Goal: Answer question/provide support

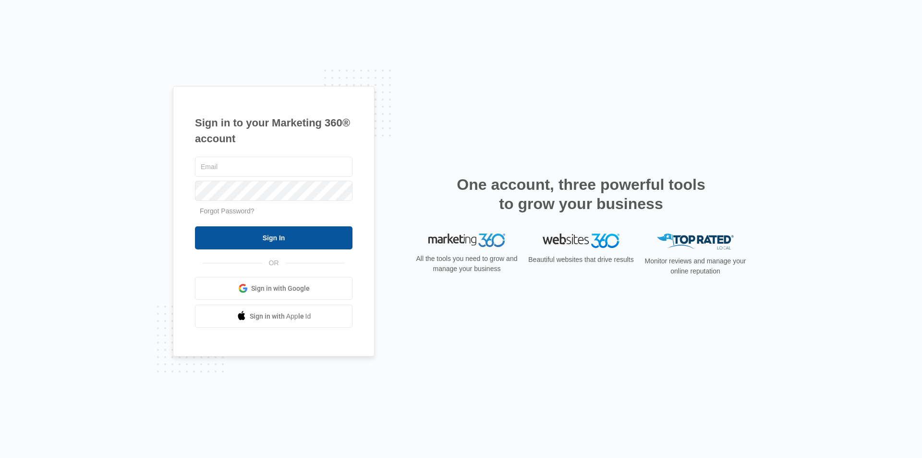
type input "[EMAIL_ADDRESS][PERSON_NAME][DOMAIN_NAME]"
click at [287, 233] on input "Sign In" at bounding box center [274, 237] width 158 height 23
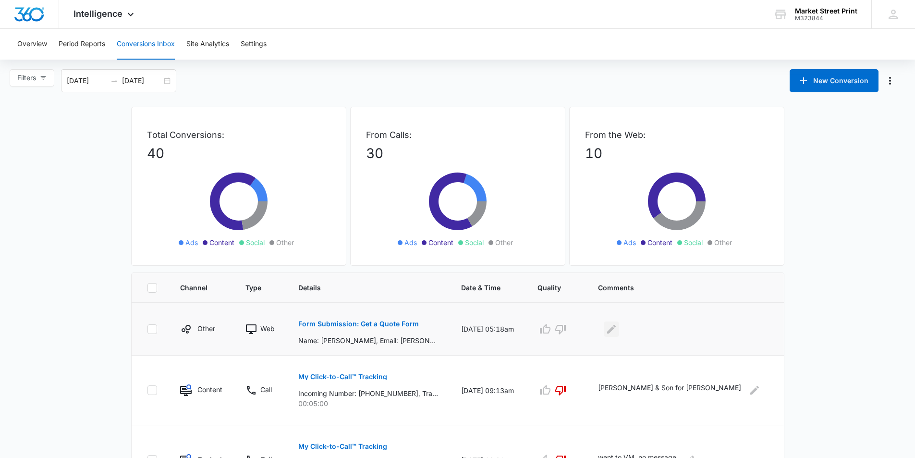
click at [616, 327] on icon "Edit Comments" at bounding box center [611, 328] width 9 height 9
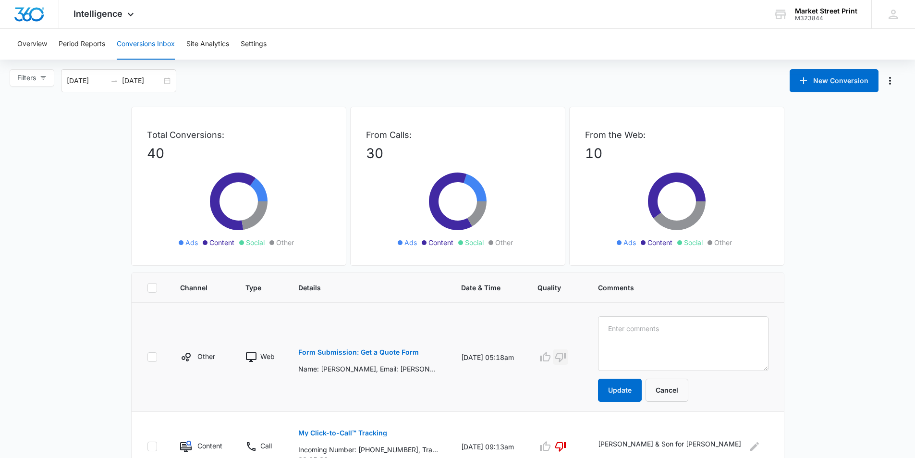
click at [566, 355] on icon "button" at bounding box center [561, 357] width 12 height 12
click at [658, 345] on textarea at bounding box center [683, 343] width 171 height 55
type textarea "w"
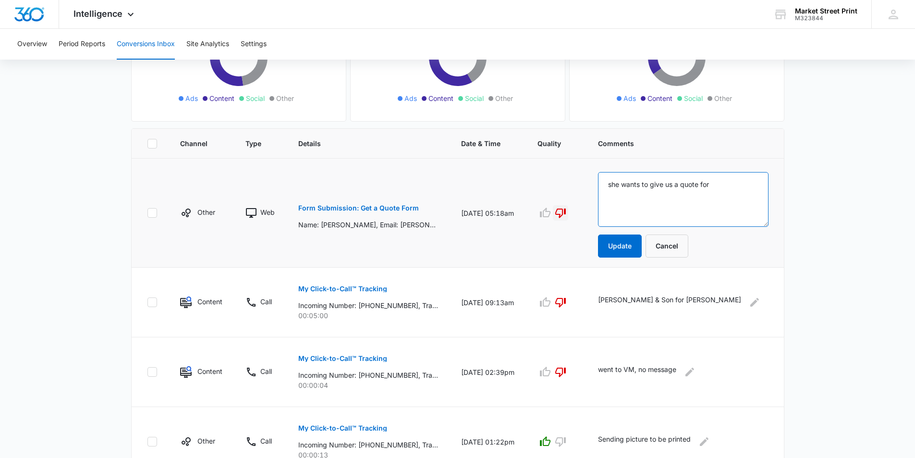
scroll to position [96, 0]
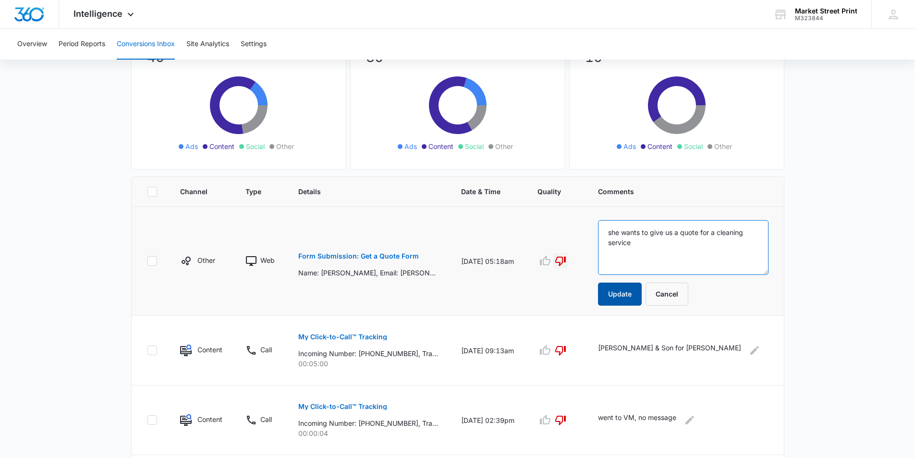
type textarea "she wants to give us a quote for a cleaning service"
click at [642, 294] on button "Update" at bounding box center [620, 293] width 44 height 23
